Goal: Task Accomplishment & Management: Manage account settings

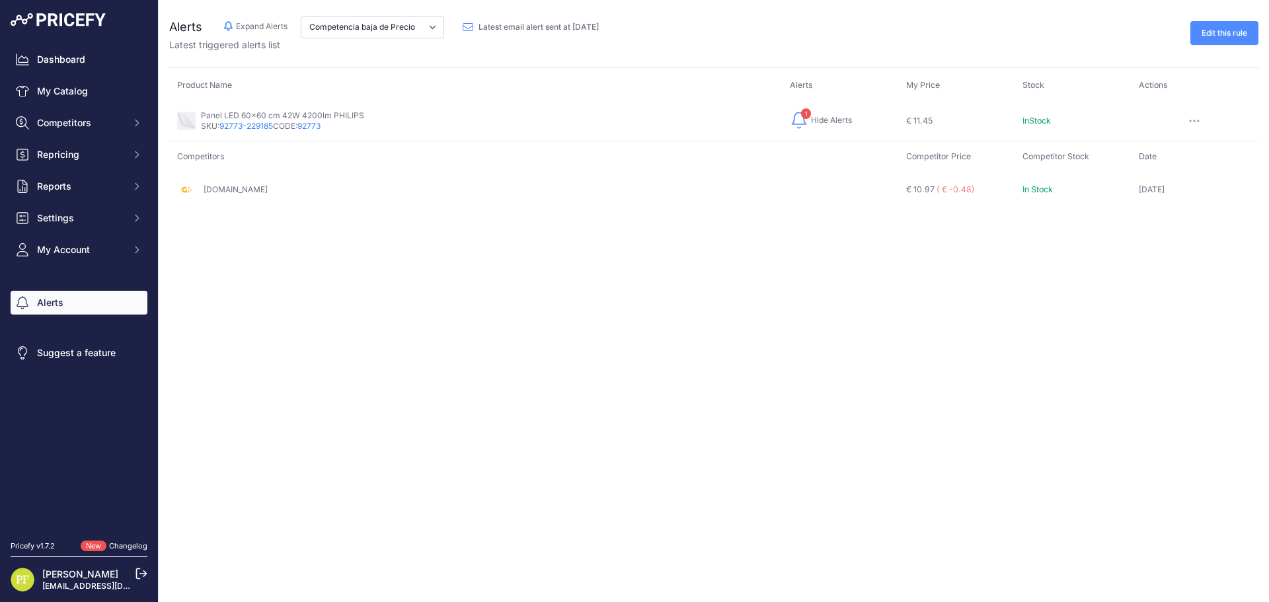
drag, startPoint x: 232, startPoint y: 123, endPoint x: 646, endPoint y: 270, distance: 439.8
click at [685, 283] on div "Close Alerts Hide Alerts Expand Alerts" at bounding box center [714, 301] width 1110 height 602
click at [237, 123] on link "92773-229185" at bounding box center [246, 126] width 54 height 10
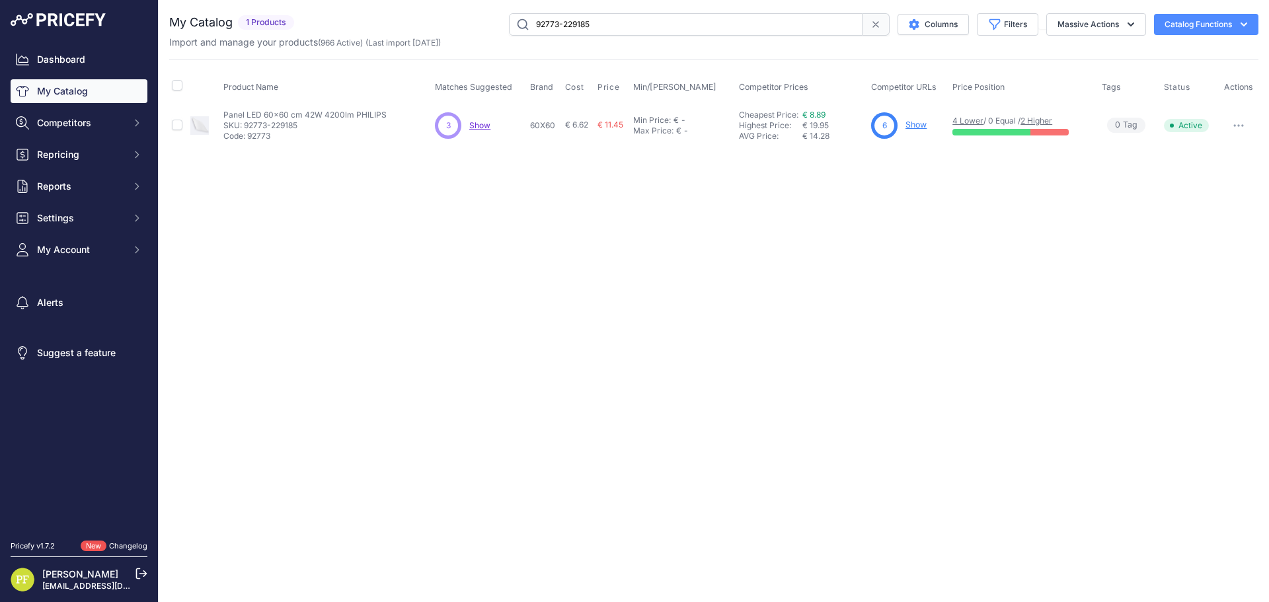
click at [914, 126] on link "Show" at bounding box center [915, 125] width 21 height 10
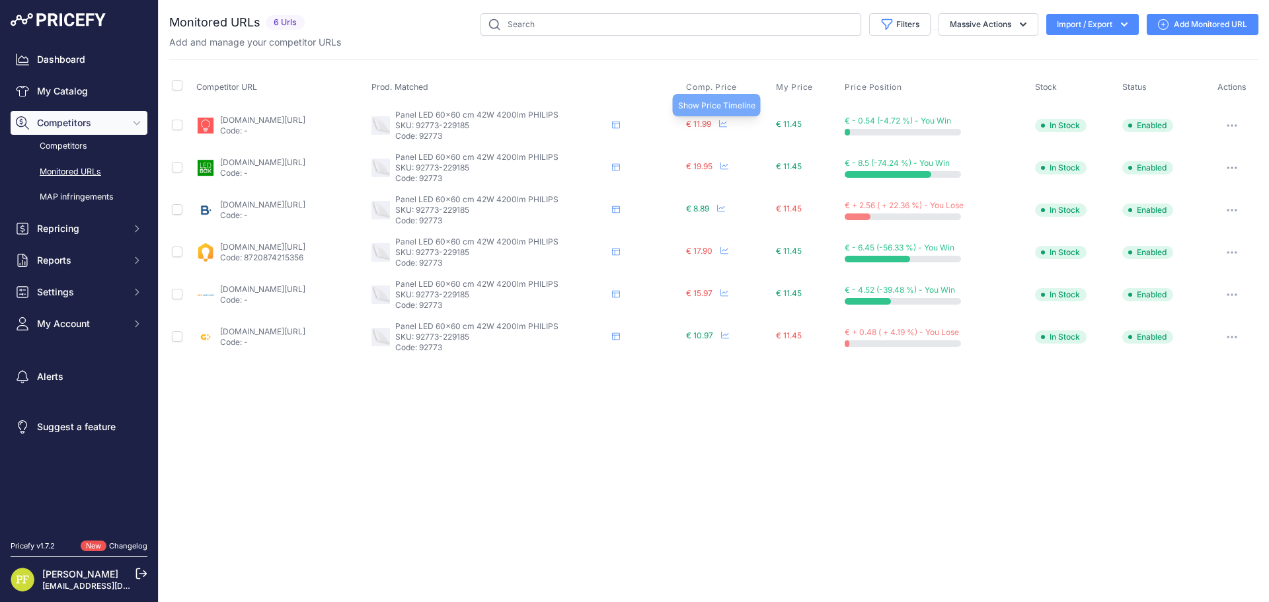
click at [727, 124] on icon at bounding box center [723, 124] width 8 height 8
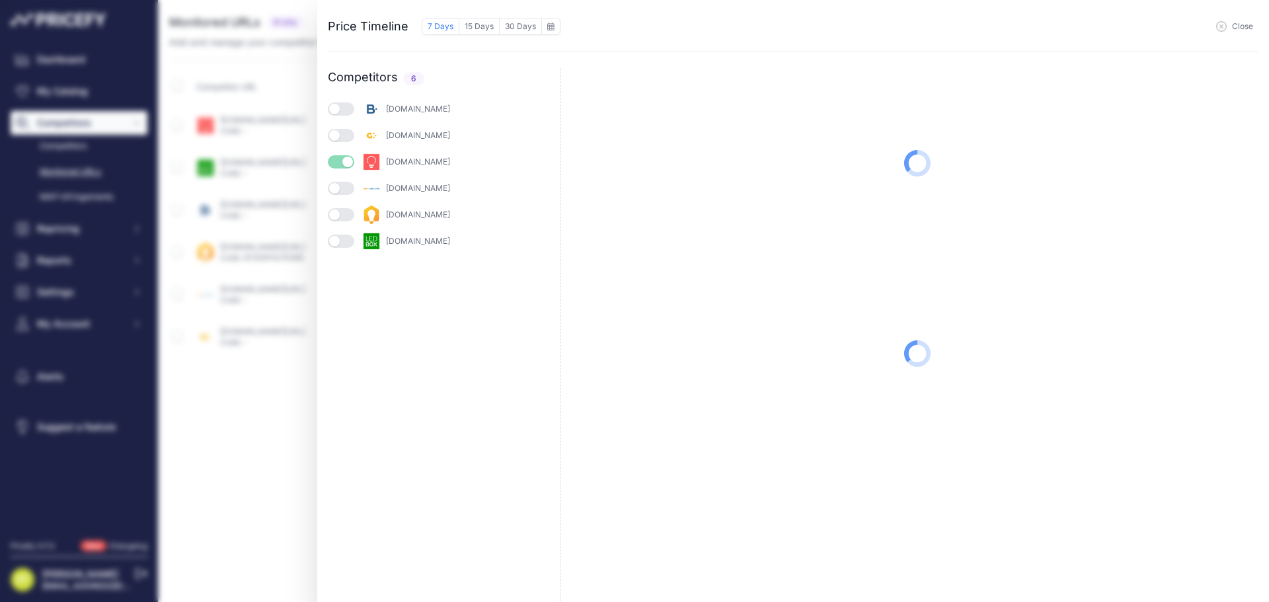
click at [341, 155] on div "[DOMAIN_NAME]" at bounding box center [444, 162] width 232 height 19
click at [342, 135] on button "button" at bounding box center [341, 135] width 26 height 13
click at [342, 163] on button "button" at bounding box center [341, 161] width 26 height 13
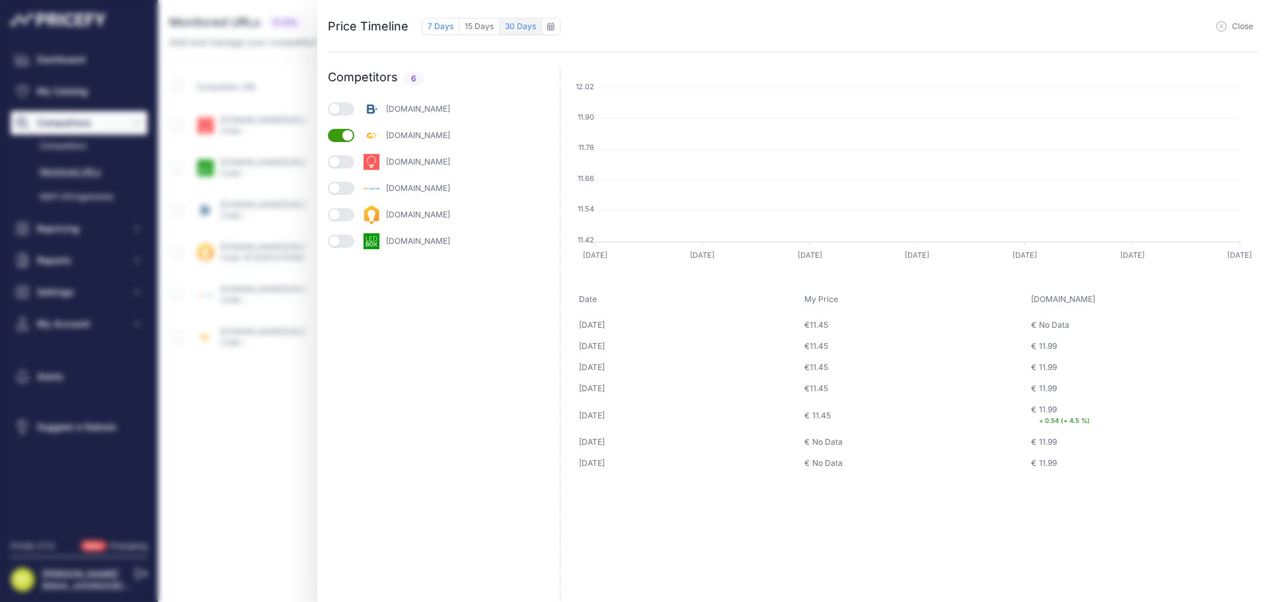
click at [504, 21] on button "30 Days" at bounding box center [521, 26] width 42 height 17
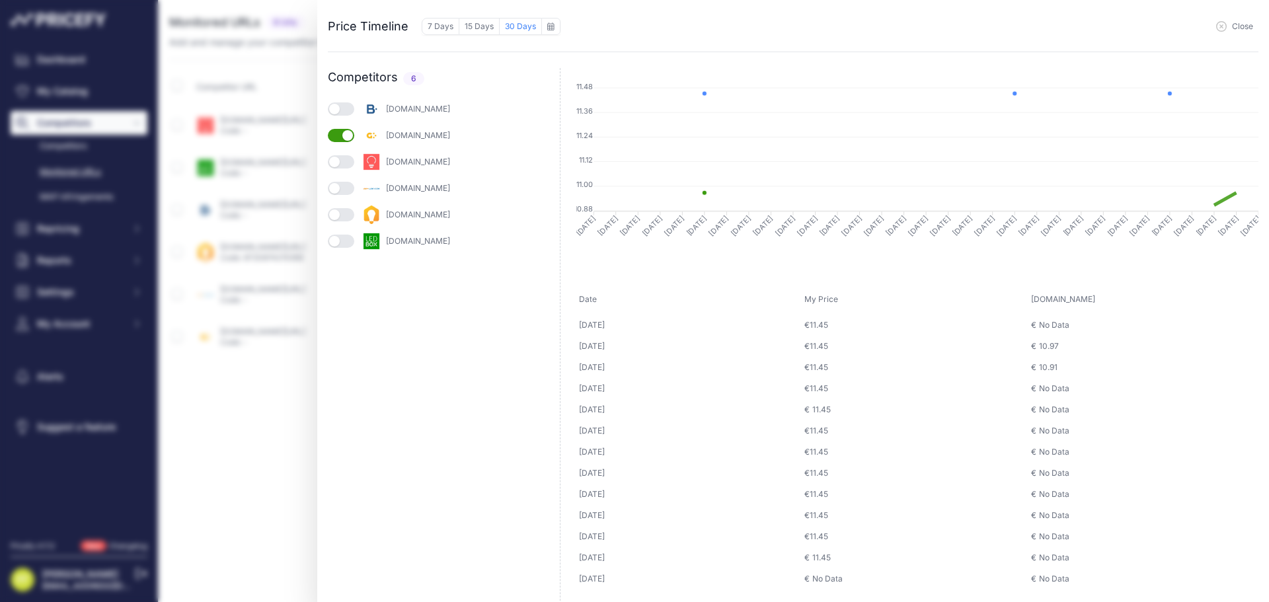
click at [347, 101] on div "[DOMAIN_NAME]" at bounding box center [444, 109] width 232 height 19
click at [341, 109] on button "button" at bounding box center [341, 108] width 26 height 13
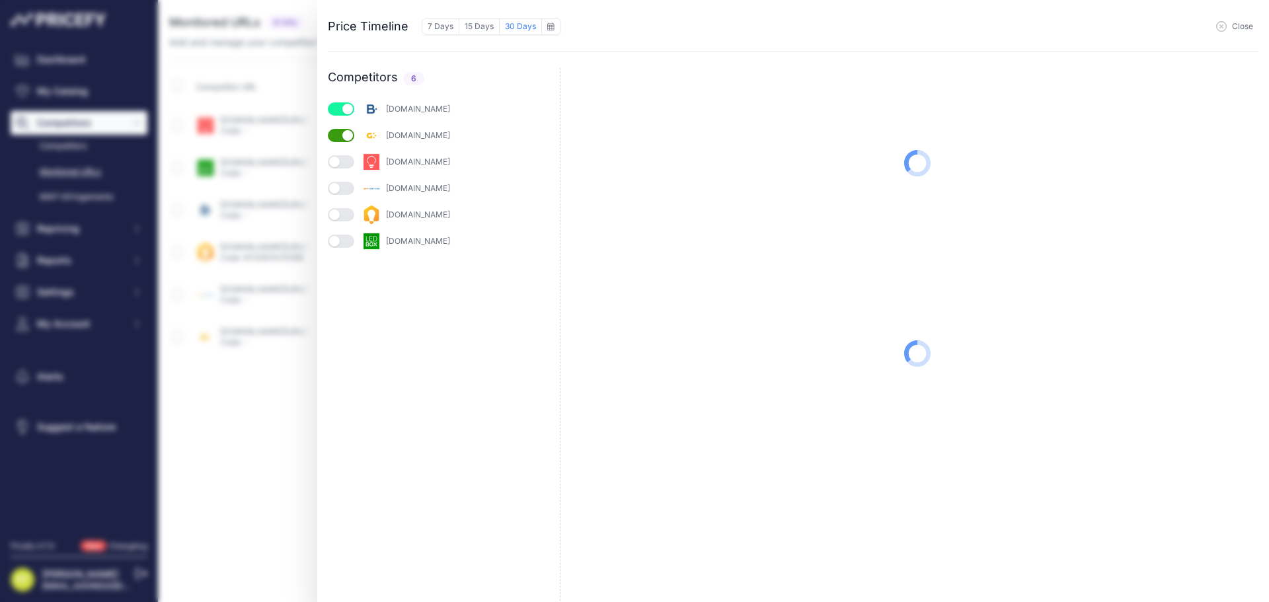
click at [345, 158] on button "button" at bounding box center [341, 161] width 26 height 13
click at [347, 187] on button "button" at bounding box center [341, 188] width 26 height 13
click at [348, 211] on button "button" at bounding box center [341, 214] width 26 height 13
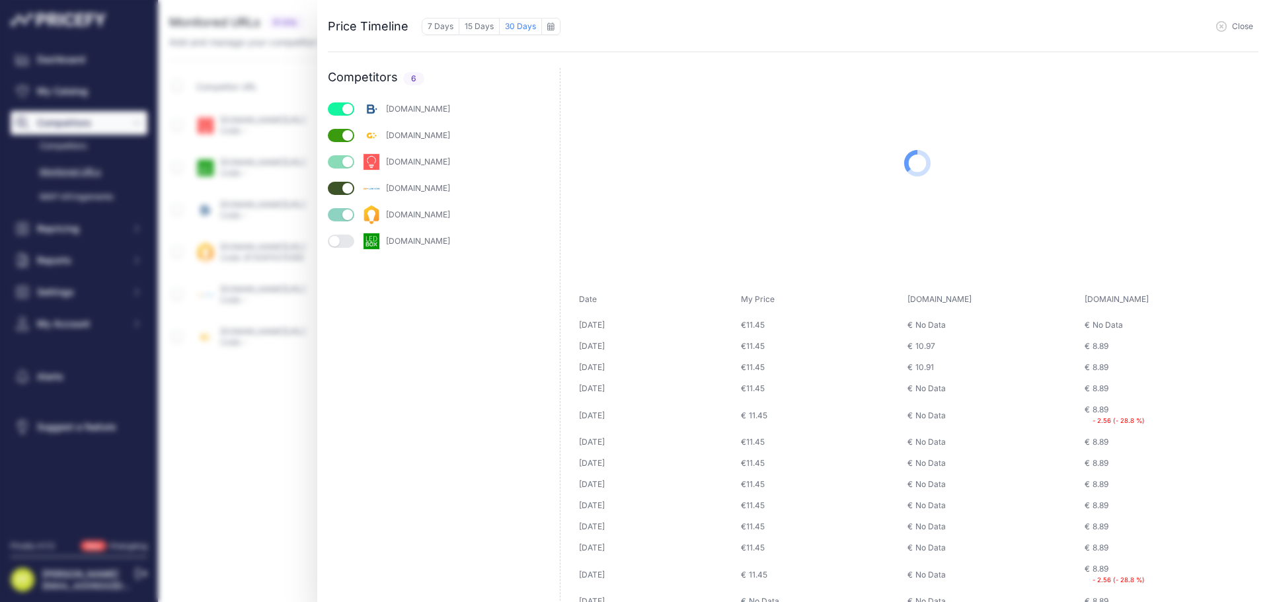
click at [345, 235] on button "button" at bounding box center [341, 241] width 26 height 13
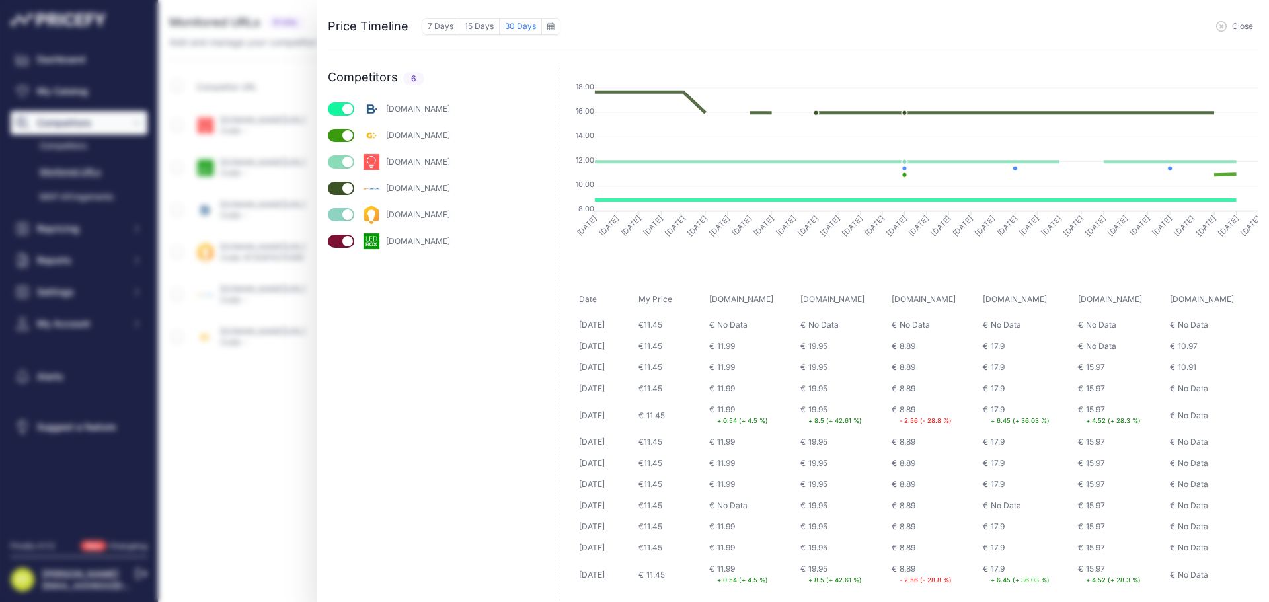
click at [1238, 27] on span "Close" at bounding box center [1242, 26] width 21 height 11
